Goal: Obtain resource: Obtain resource

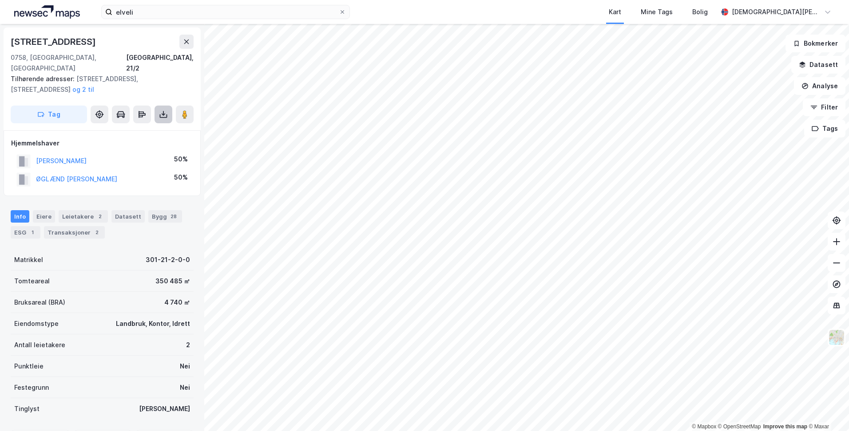
click at [159, 110] on icon at bounding box center [163, 114] width 9 height 9
click at [140, 125] on div "Last ned grunnbok" at bounding box center [125, 132] width 95 height 14
click at [165, 113] on icon at bounding box center [164, 114] width 4 height 2
click at [137, 129] on div "Last ned grunnbok" at bounding box center [119, 132] width 51 height 7
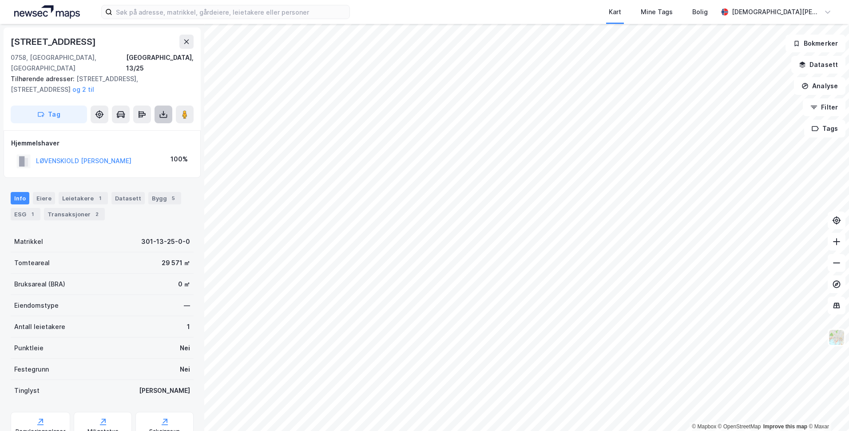
click at [164, 113] on icon at bounding box center [164, 114] width 4 height 2
click at [145, 129] on div "Last ned grunnbok" at bounding box center [119, 132] width 51 height 7
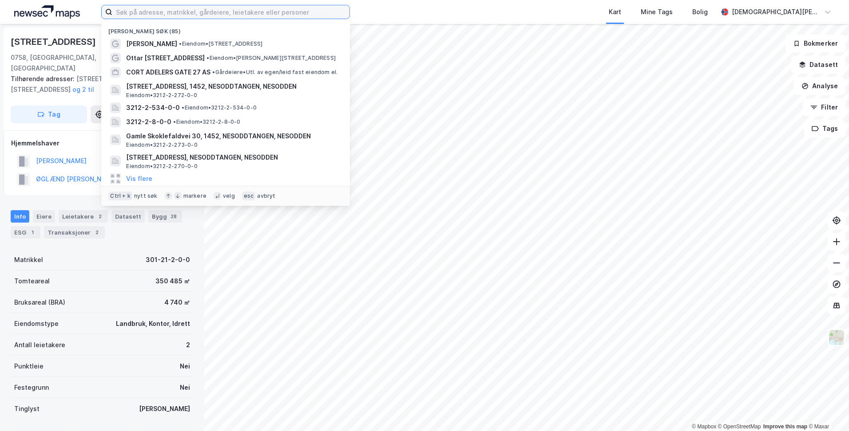
click at [245, 9] on input at bounding box center [230, 11] width 237 height 13
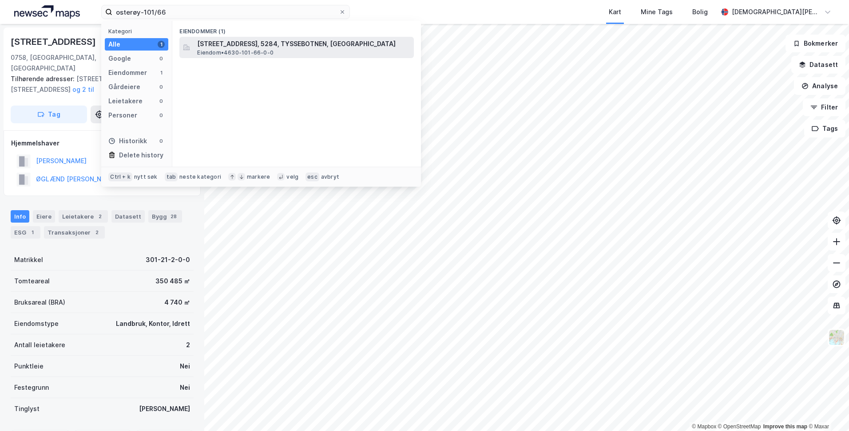
click at [235, 41] on span "Osterøyvegen 3166, 5284, TYSSEBOTNEN, OSTERØY" at bounding box center [303, 44] width 213 height 11
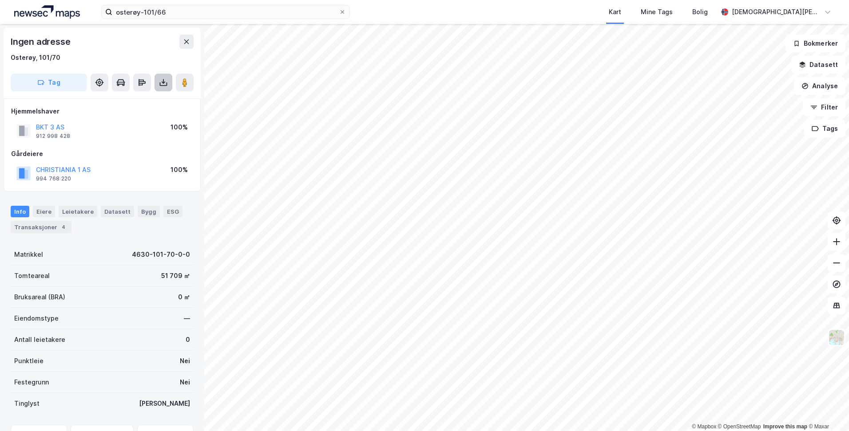
click at [162, 85] on icon at bounding box center [164, 85] width 8 height 4
click at [142, 101] on div "Last ned grunnbok" at bounding box center [119, 100] width 51 height 7
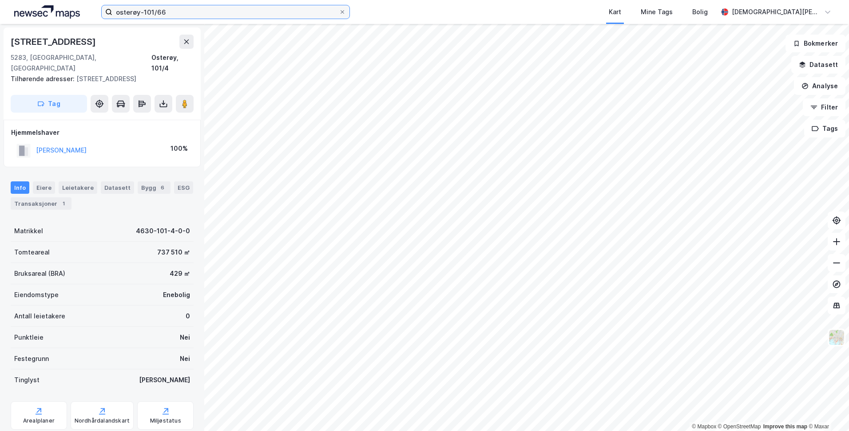
click at [195, 16] on input "osterøy-101/66" at bounding box center [225, 11] width 226 height 13
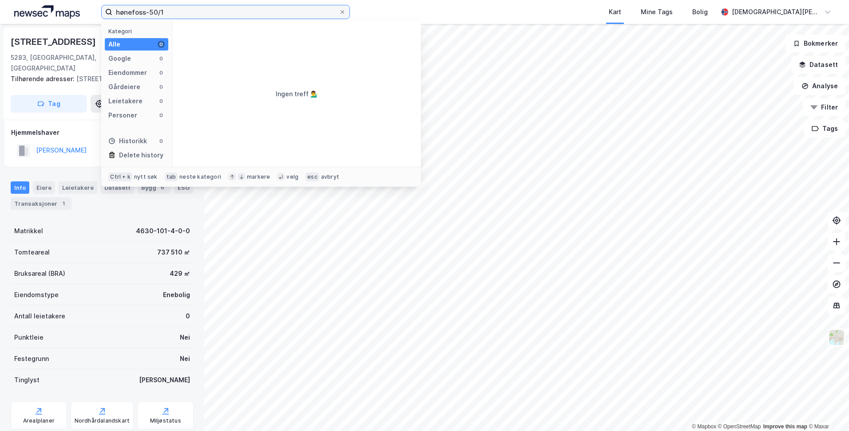
click at [144, 12] on input "hønefoss-50/1" at bounding box center [225, 11] width 226 height 13
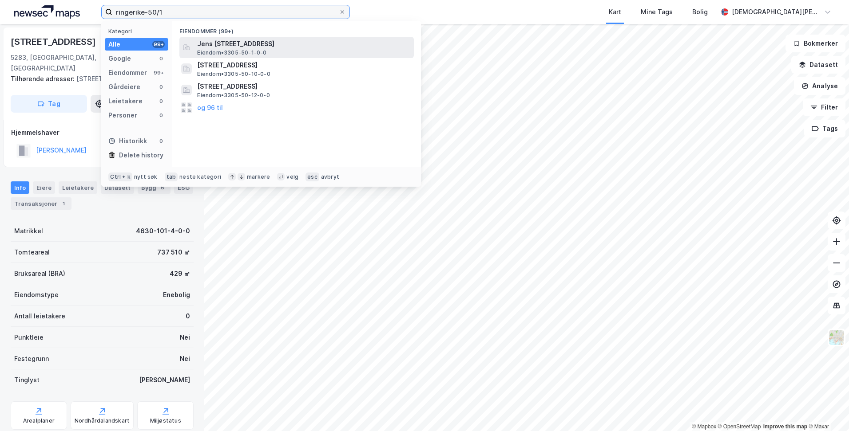
type input "ringerike-50/1"
click at [224, 48] on span "Jens Lange Lyches vei 1, 3517, HØNEFOSS, RINGERIKE" at bounding box center [303, 44] width 213 height 11
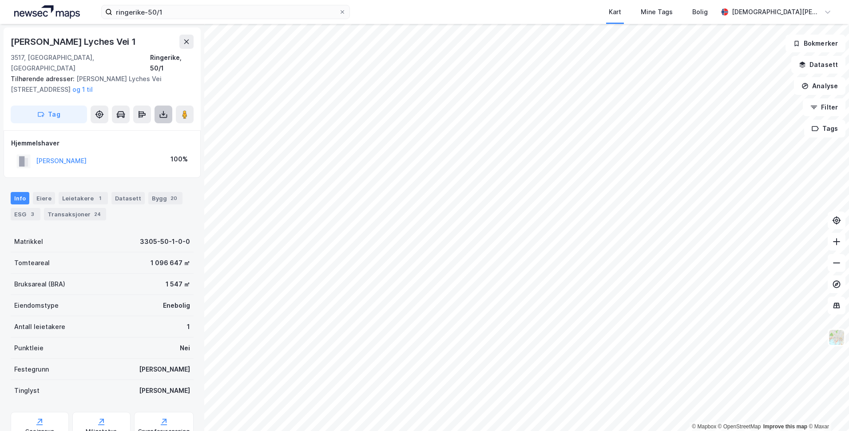
click at [162, 114] on icon at bounding box center [164, 116] width 8 height 4
click at [142, 129] on div "Last ned grunnbok" at bounding box center [119, 132] width 51 height 7
